Goal: Use online tool/utility

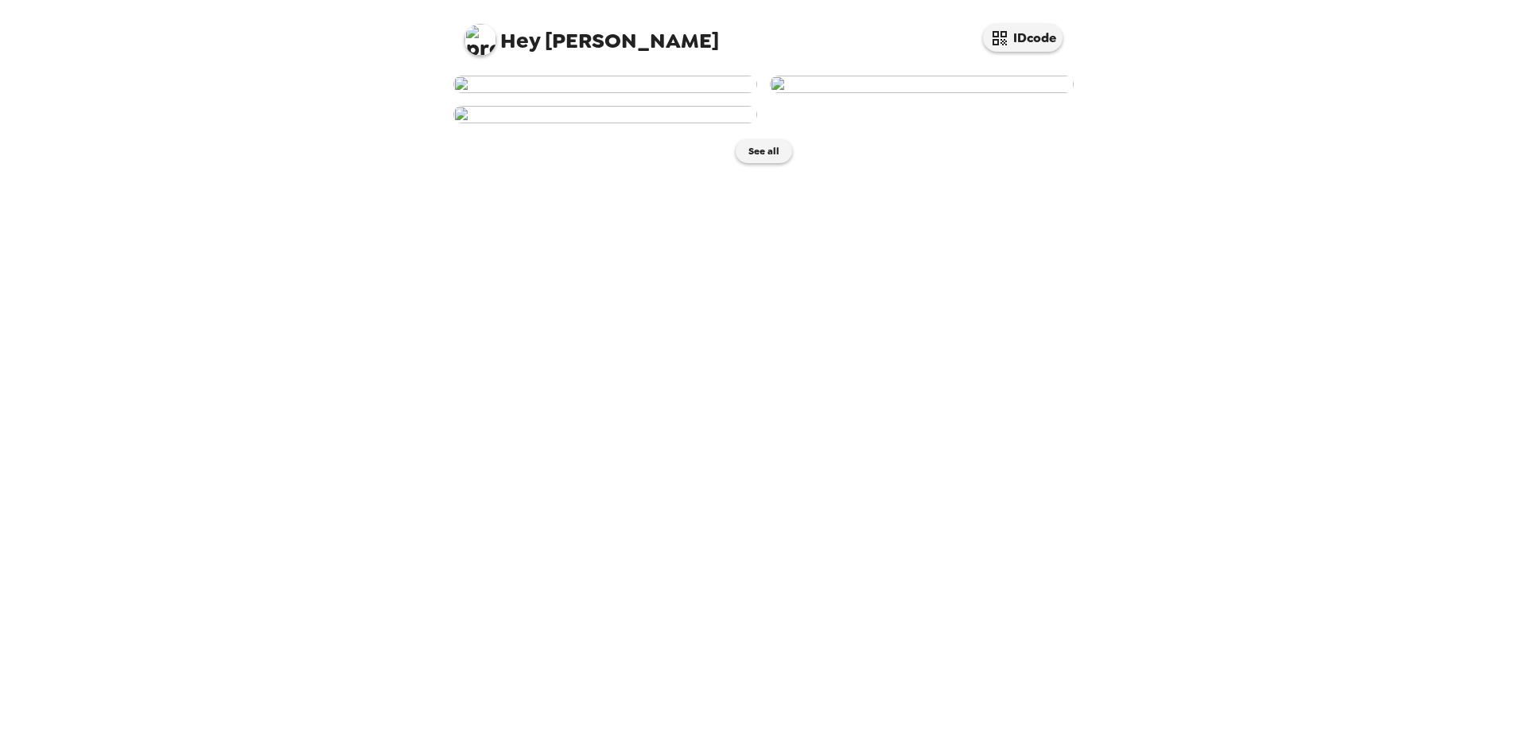
click at [659, 93] on img at bounding box center [605, 85] width 304 height 18
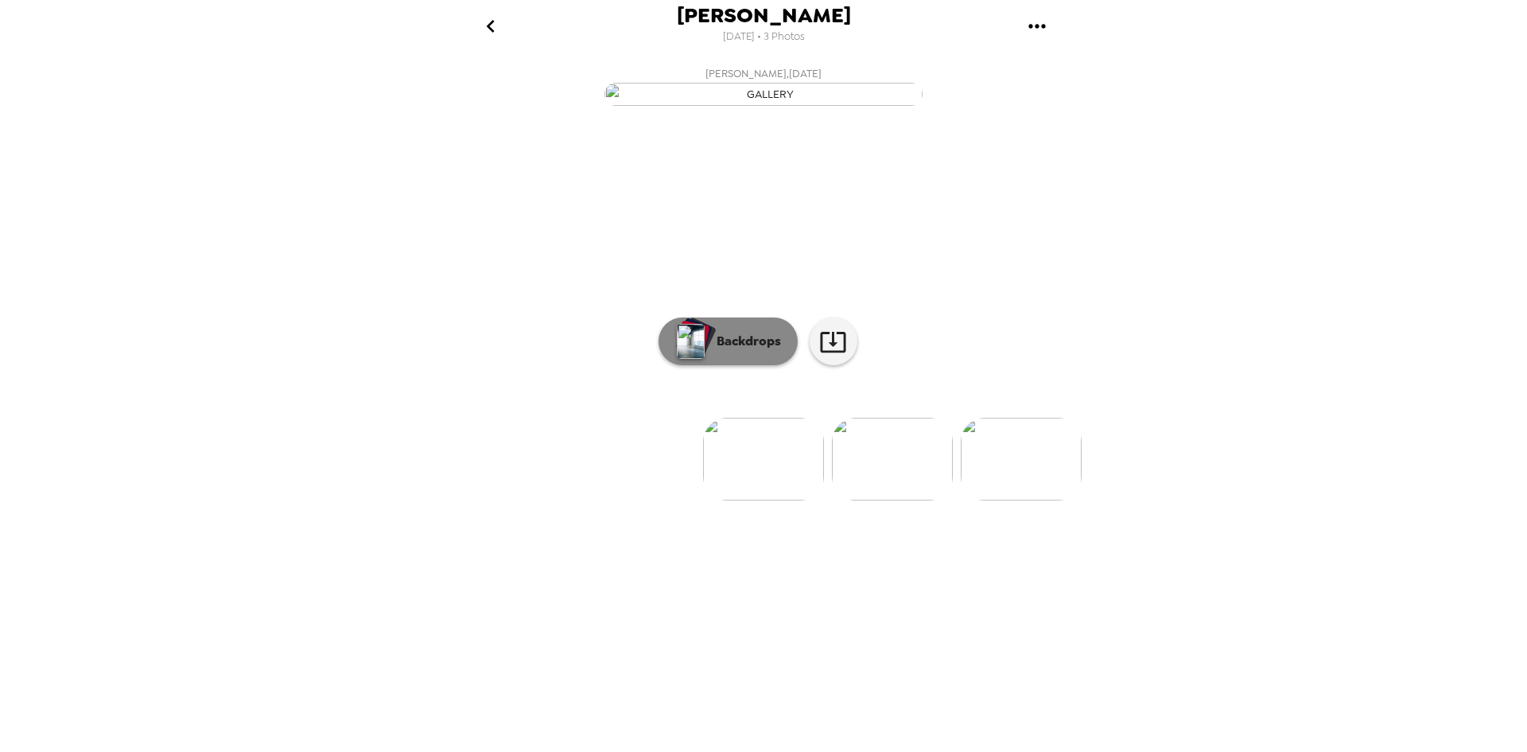
click at [770, 351] on p "Backdrops" at bounding box center [745, 341] width 72 height 19
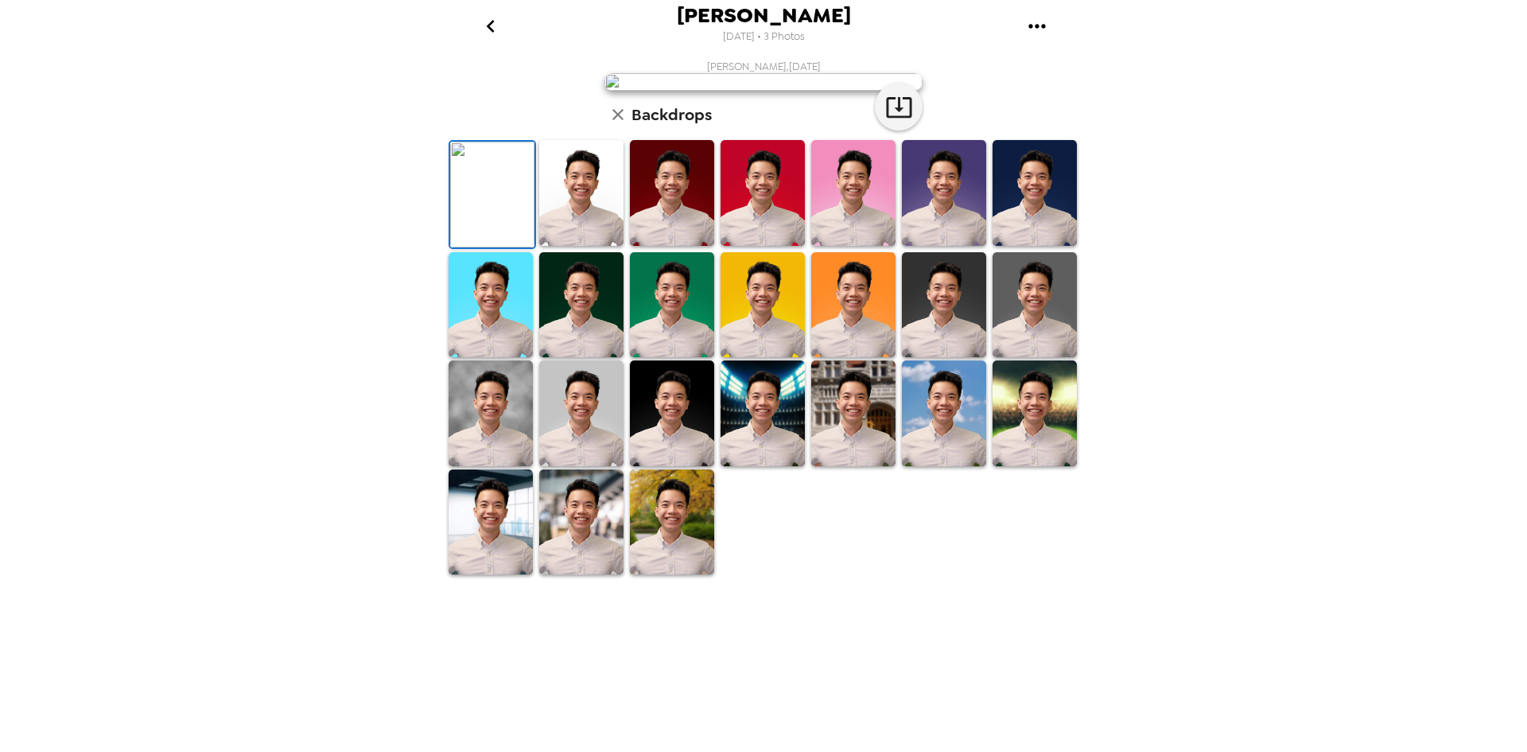
scroll to position [204, 0]
click at [475, 575] on img at bounding box center [491, 522] width 84 height 106
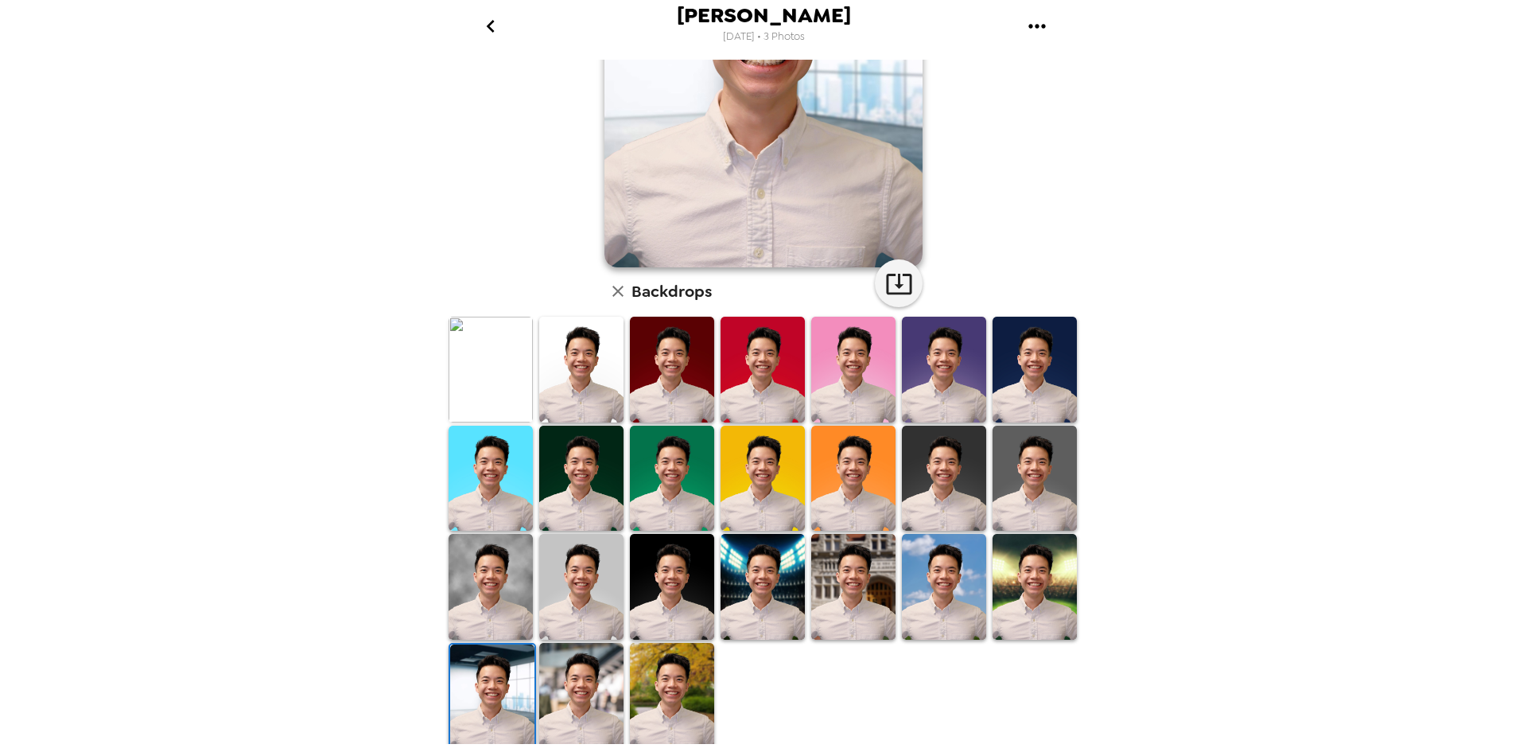
click at [570, 681] on img at bounding box center [581, 696] width 84 height 106
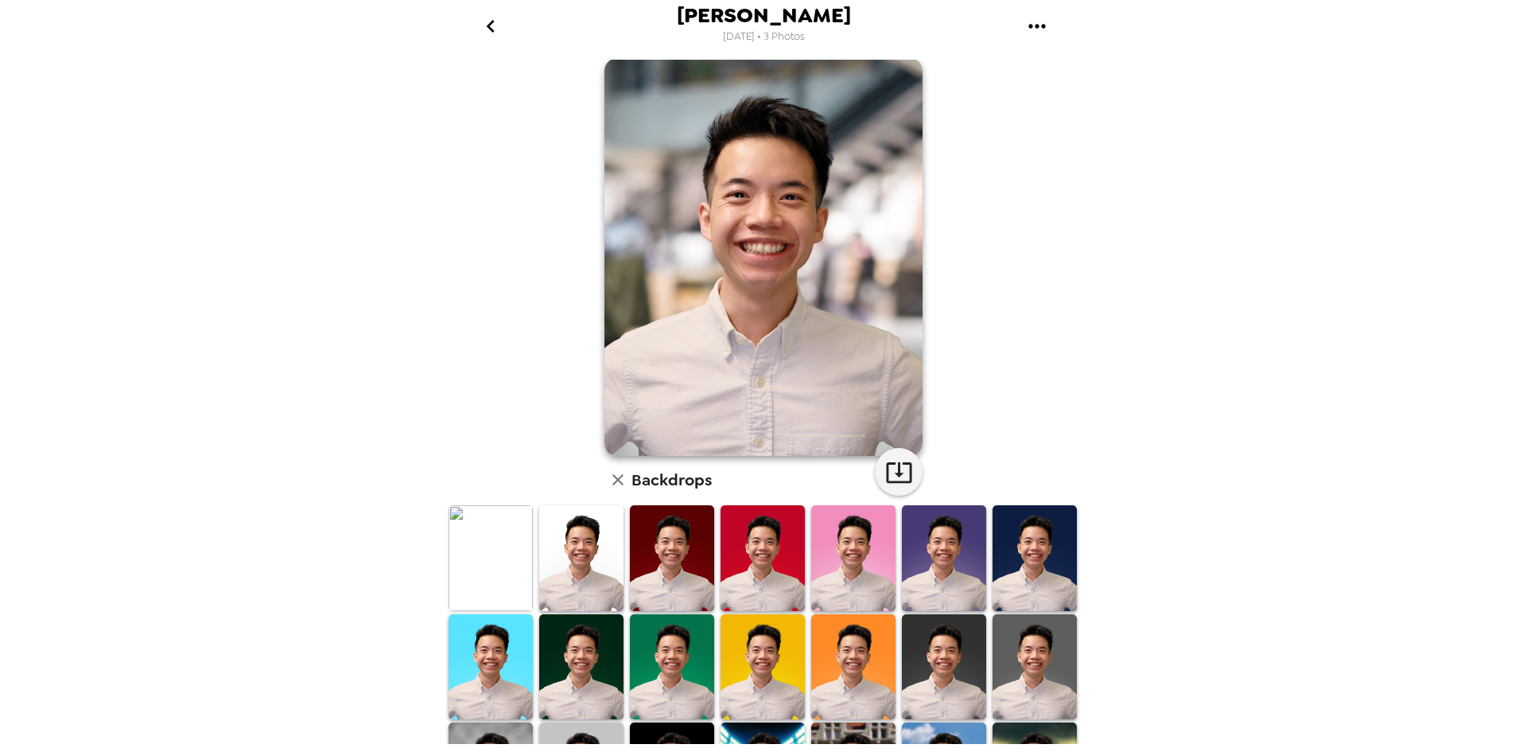
scroll to position [0, 0]
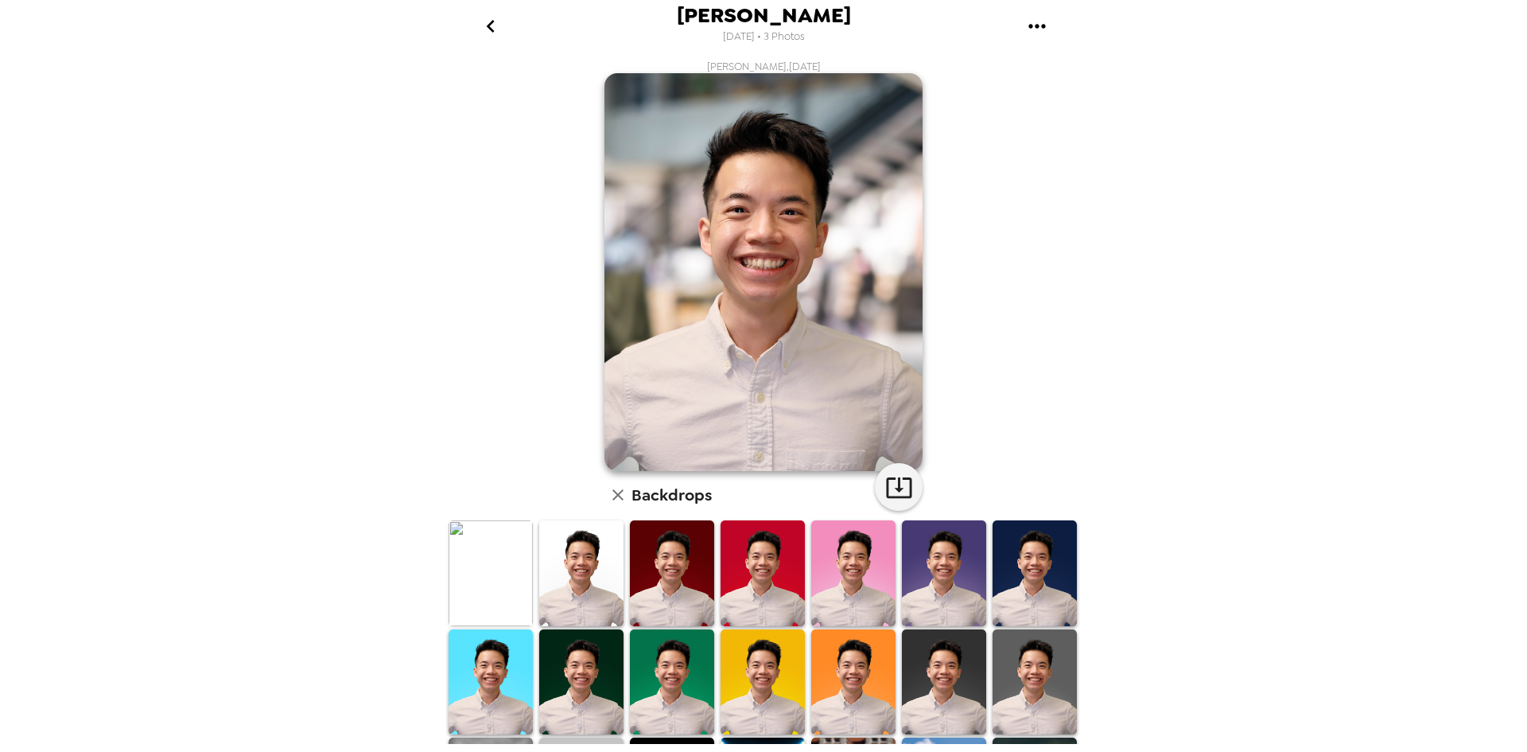
click at [496, 557] on img at bounding box center [491, 573] width 84 height 106
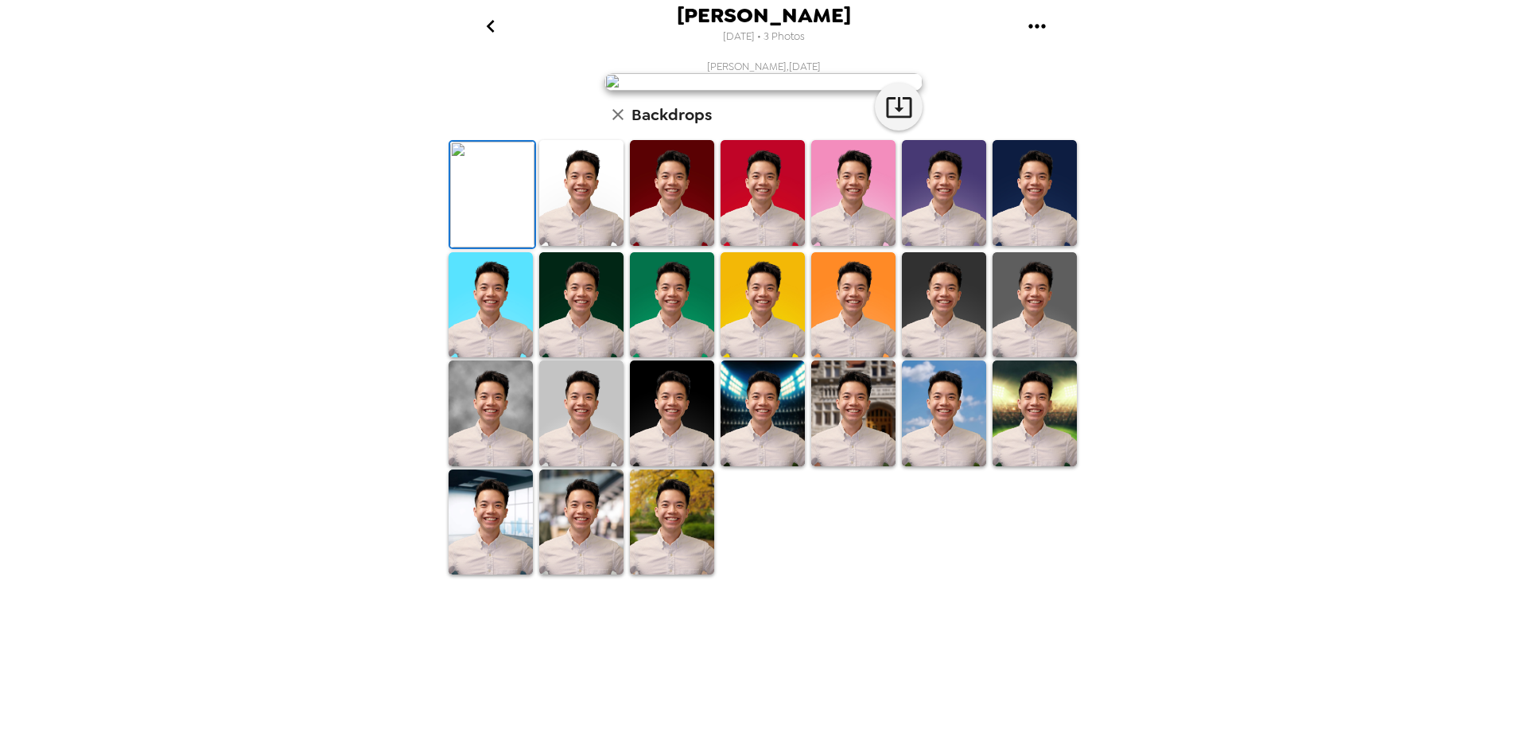
click at [495, 28] on icon "go back" at bounding box center [490, 26] width 25 height 25
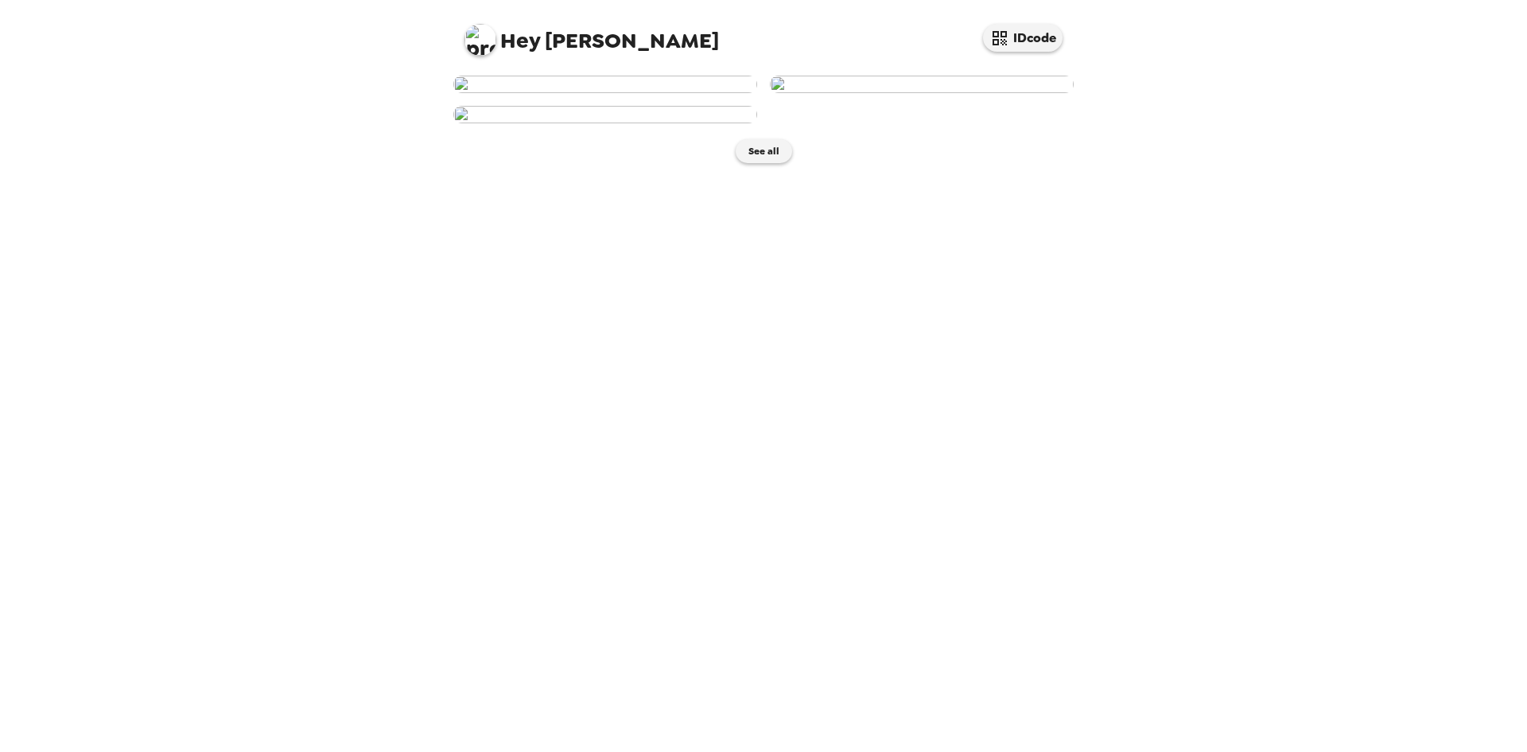
click at [1338, 500] on div "Hey [PERSON_NAME] IDcode See all" at bounding box center [763, 376] width 1527 height 752
